Goal: Task Accomplishment & Management: Use online tool/utility

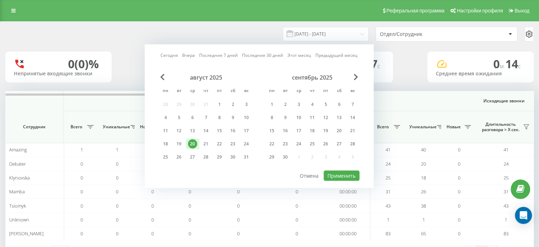
click at [345, 170] on div at bounding box center [259, 170] width 201 height 1
click at [345, 172] on button "Применить" at bounding box center [342, 175] width 36 height 10
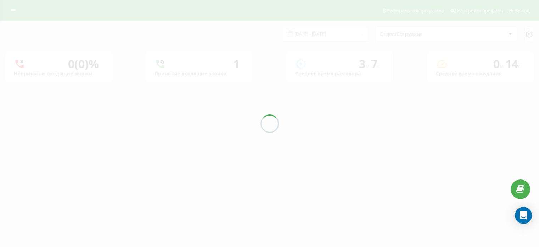
type input "[DATE] - [DATE]"
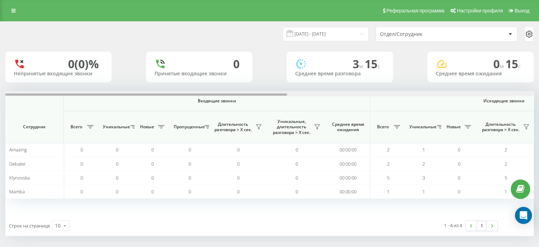
drag, startPoint x: 241, startPoint y: 95, endPoint x: 216, endPoint y: 132, distance: 44.5
click at [216, 132] on div "Входящие звонки Исходящие звонки Все звонки Сотрудник Всего Уникальные Новые Пр…" at bounding box center [269, 153] width 529 height 124
